Goal: Task Accomplishment & Management: Manage account settings

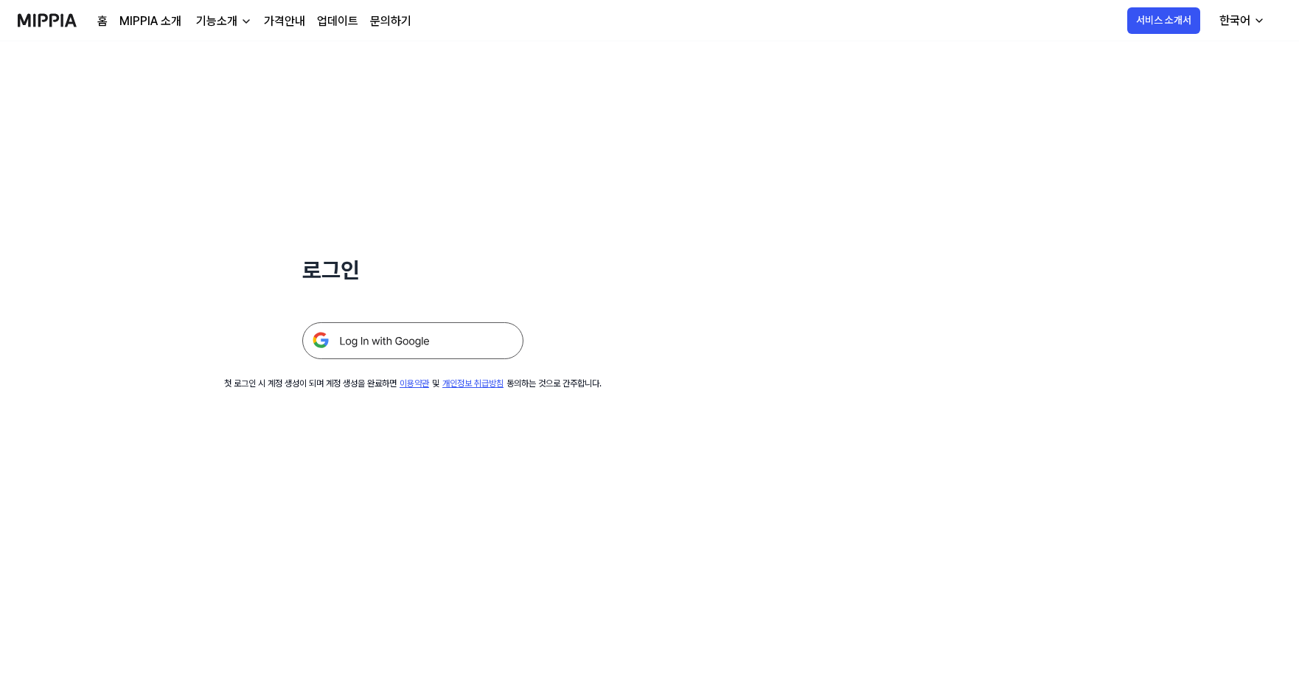
click at [382, 350] on img at bounding box center [412, 340] width 221 height 37
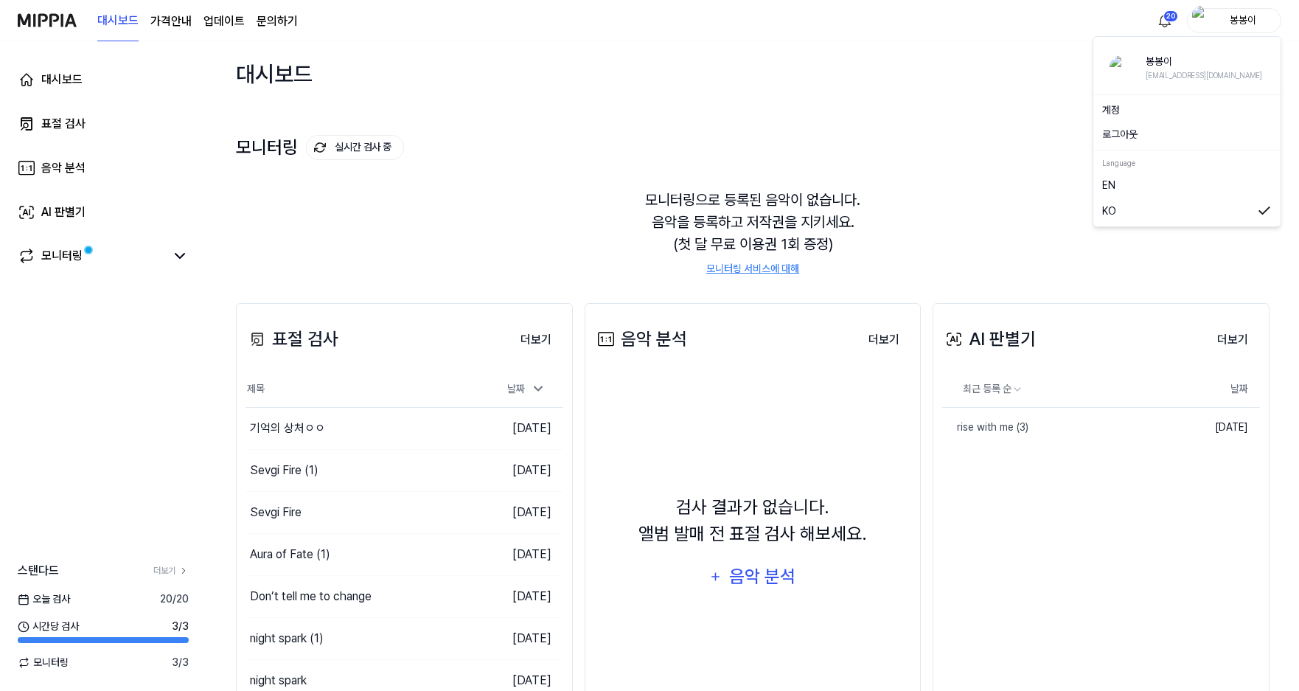
click at [1249, 17] on div "봉봉이" at bounding box center [1244, 20] width 58 height 16
click at [74, 349] on div "대시보드 표절 검사 음악 분석 AI 판별기 모니터링 스탠다드 더보기 [DATE] 검사 20 / 20 시간당 검사 3 / 3 모니터링 3 / 3" at bounding box center [103, 366] width 206 height 650
click at [173, 13] on 버튼 "가격안내" at bounding box center [170, 22] width 41 height 18
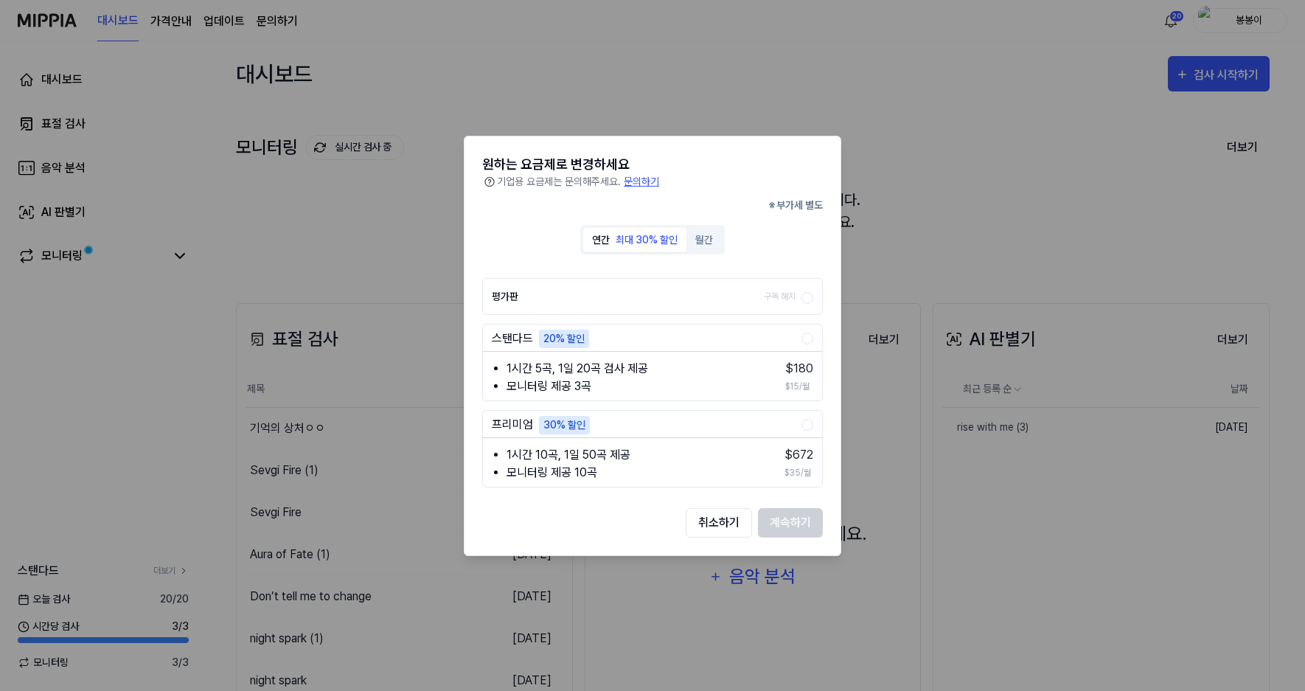
click at [711, 240] on button "월간" at bounding box center [704, 239] width 35 height 24
click at [706, 518] on button "취소하기" at bounding box center [719, 521] width 66 height 29
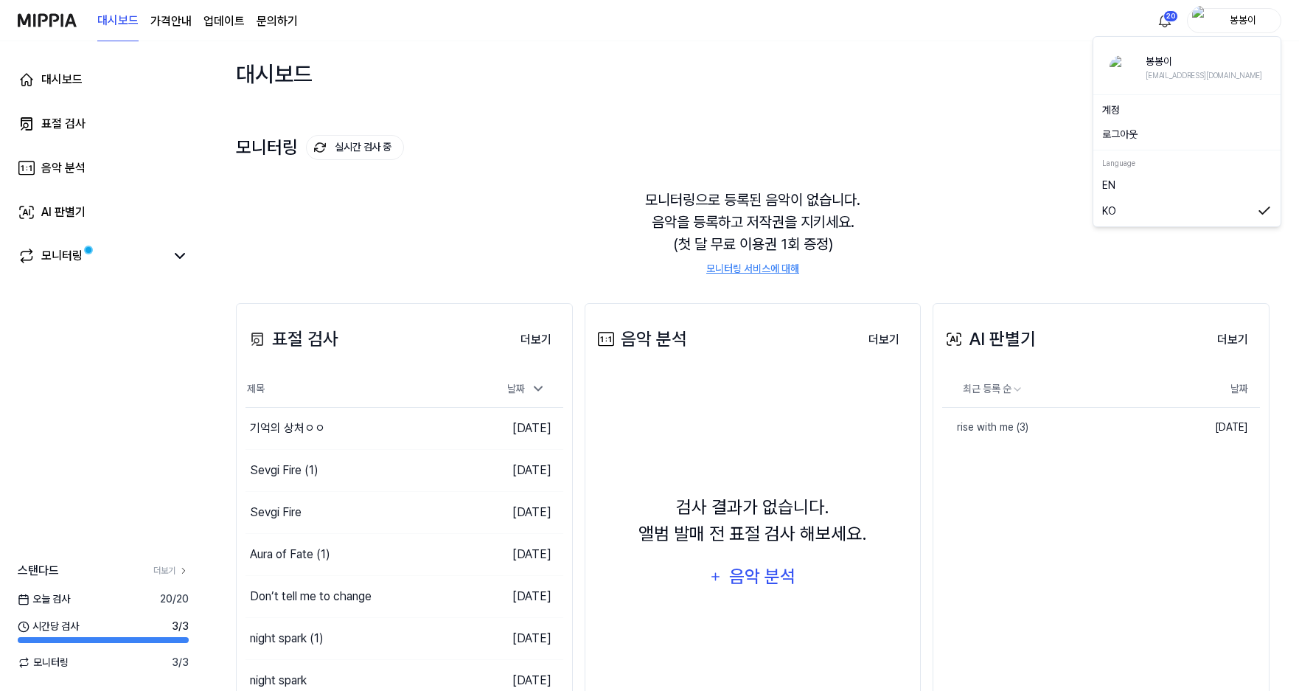
click at [1240, 23] on div "봉봉이" at bounding box center [1244, 20] width 58 height 16
click at [1117, 111] on link "계정" at bounding box center [1187, 110] width 170 height 15
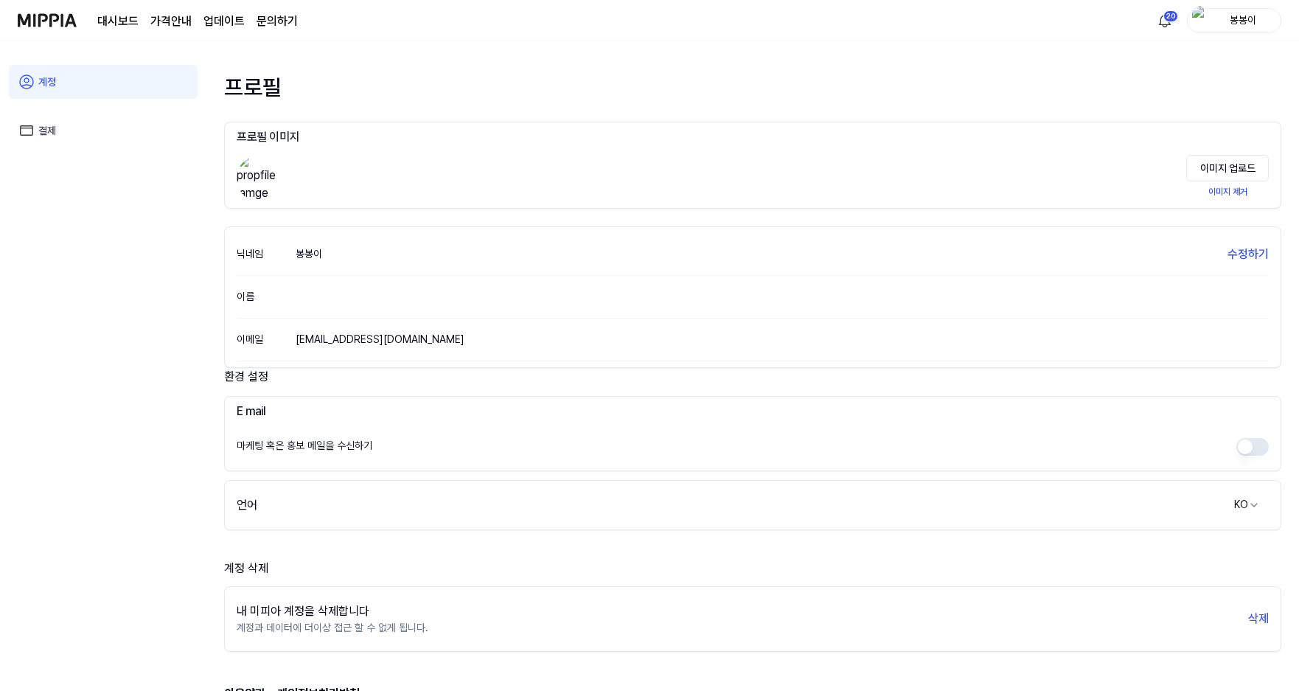
click at [38, 133] on link "결제" at bounding box center [103, 131] width 189 height 34
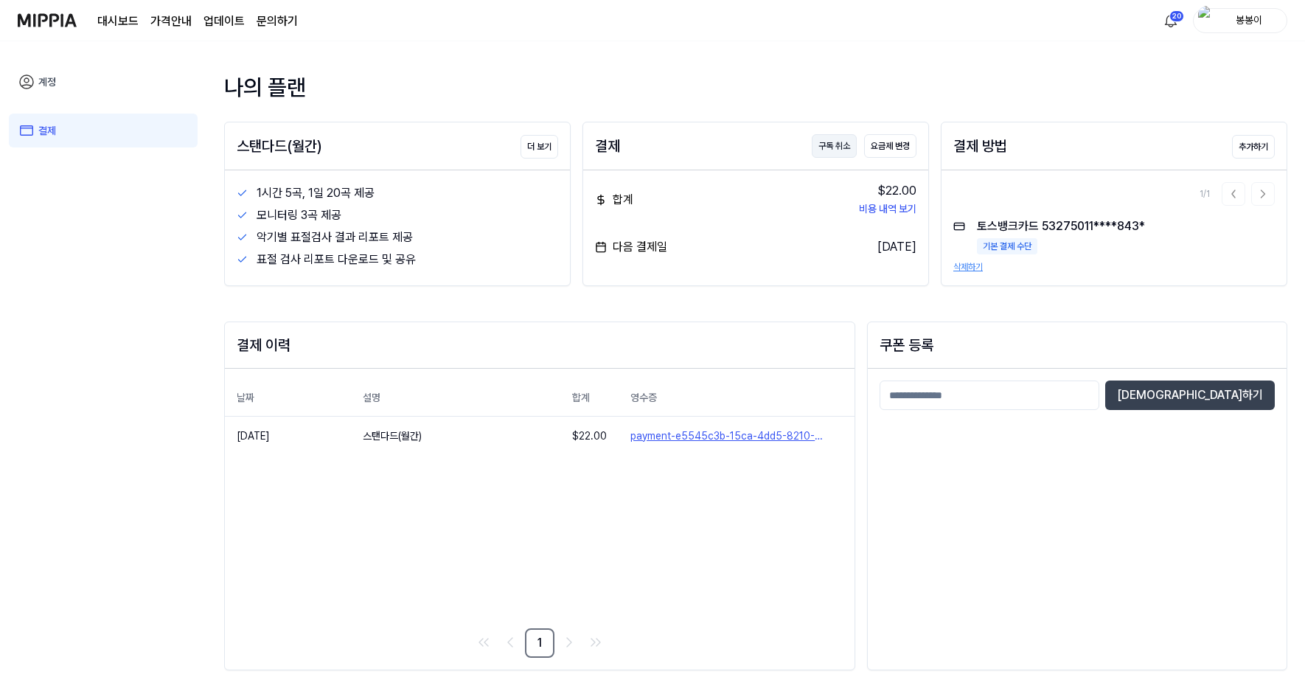
click at [831, 148] on button "구독 취소" at bounding box center [834, 146] width 45 height 24
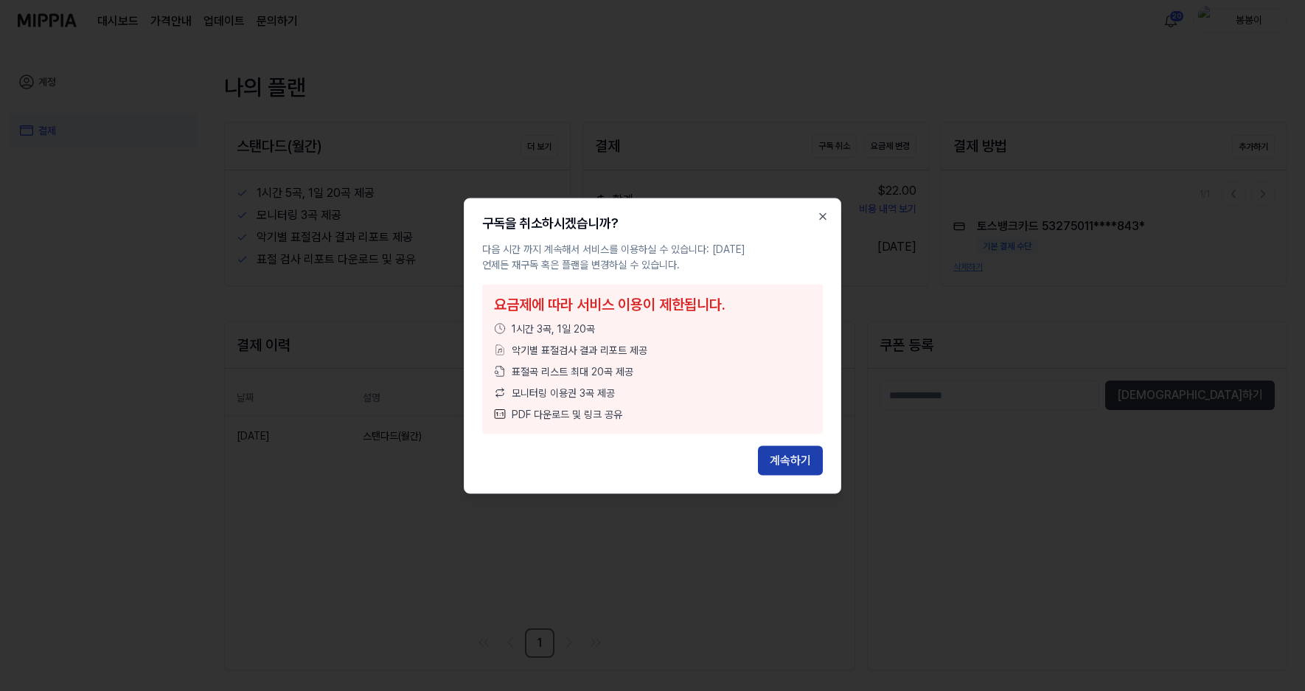
click at [780, 457] on button "계속하기" at bounding box center [790, 459] width 65 height 29
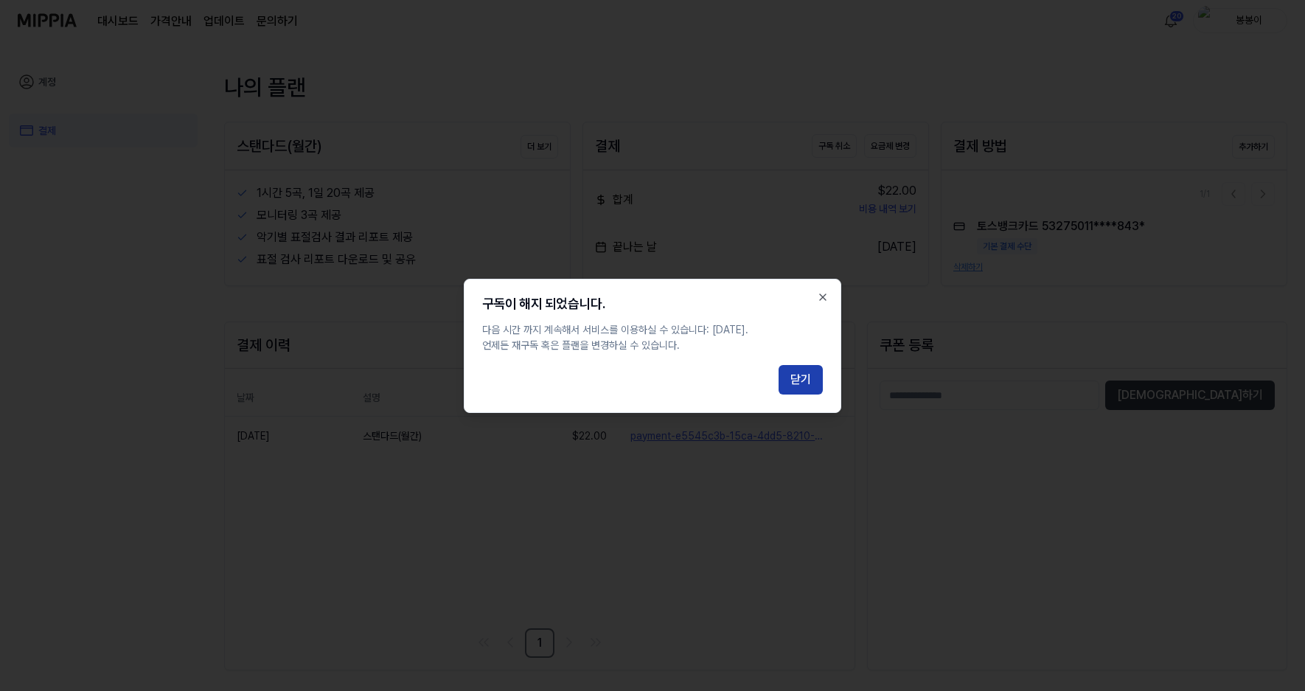
click at [803, 381] on button "닫기" at bounding box center [801, 379] width 44 height 29
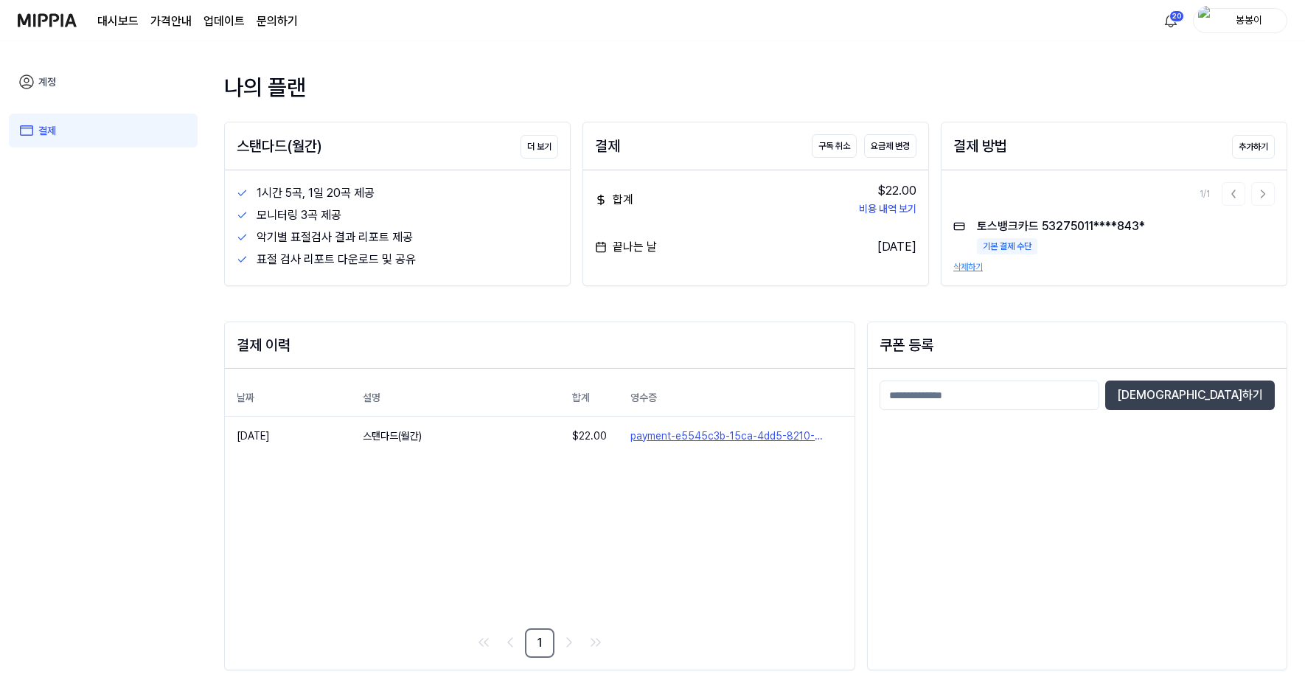
drag, startPoint x: 429, startPoint y: 69, endPoint x: 440, endPoint y: 1, distance: 68.6
click at [429, 69] on div "나의 플랜 스탠다드(월간) 더 보기 1시간 5곡, 1일 20곡 제공 모니터링 3곡 제공 악기별 표절검사 결과 리포트 제공 표절 검사 리포트 다…" at bounding box center [755, 366] width 1099 height 650
